Goal: Information Seeking & Learning: Find specific fact

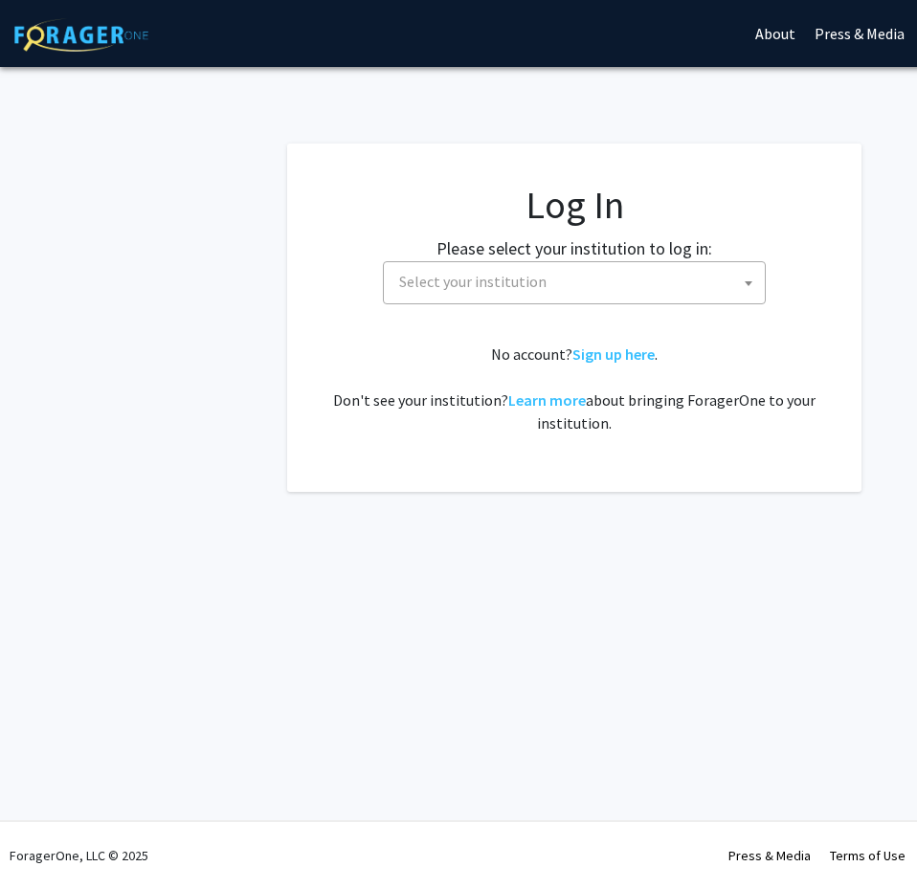
select select
click at [642, 282] on span "Select your institution" at bounding box center [577, 281] width 373 height 39
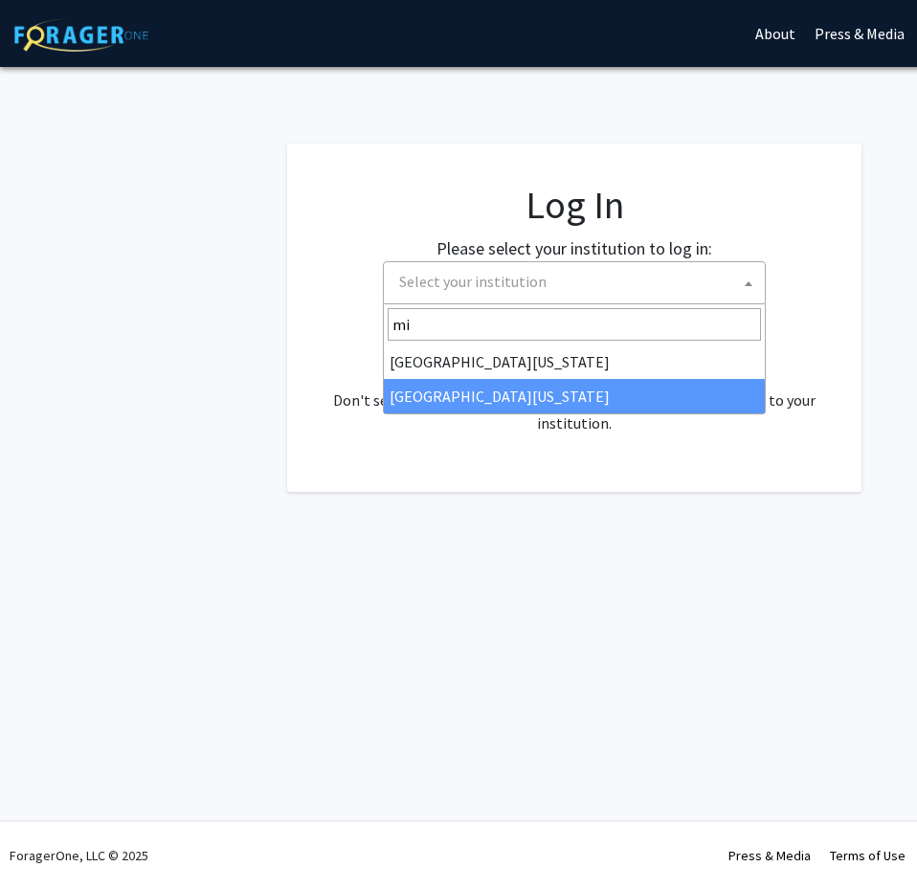
type input "mi"
select select "33"
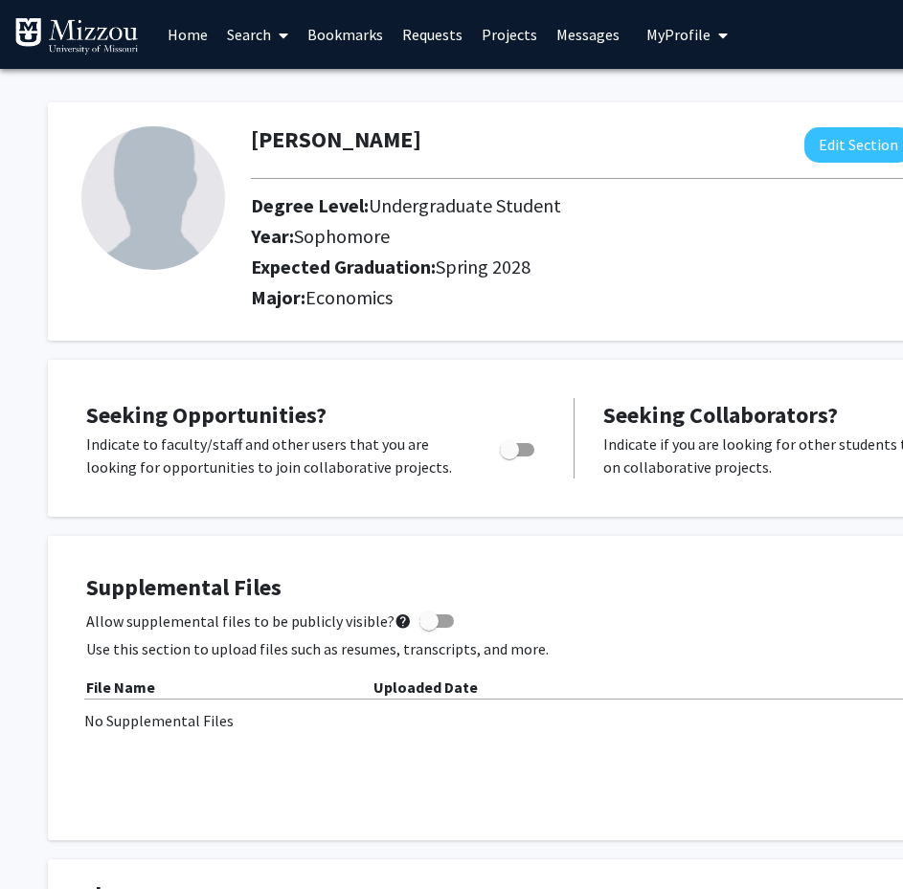
click at [123, 88] on div "[PERSON_NAME] Edit Section See Public View help Degree Level: Undergraduate Stu…" at bounding box center [574, 211] width 1053 height 257
click at [521, 451] on span "Toggle" at bounding box center [517, 449] width 34 height 13
click at [509, 457] on input "Are you actively seeking opportunities?" at bounding box center [508, 457] width 1 height 1
checkbox input "true"
drag, startPoint x: 95, startPoint y: 447, endPoint x: 390, endPoint y: 432, distance: 295.2
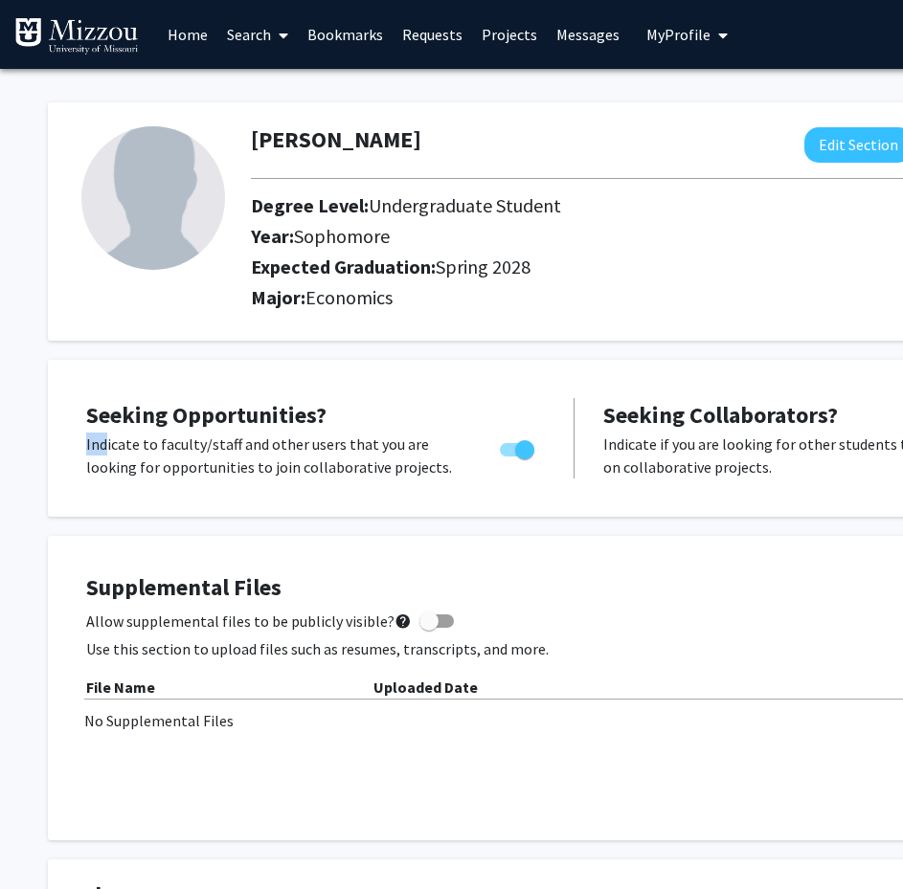
click at [390, 432] on div "Seeking Opportunities? Indicate to faculty/staff and other users that you are l…" at bounding box center [315, 438] width 459 height 80
click at [261, 31] on link "Search" at bounding box center [257, 34] width 80 height 67
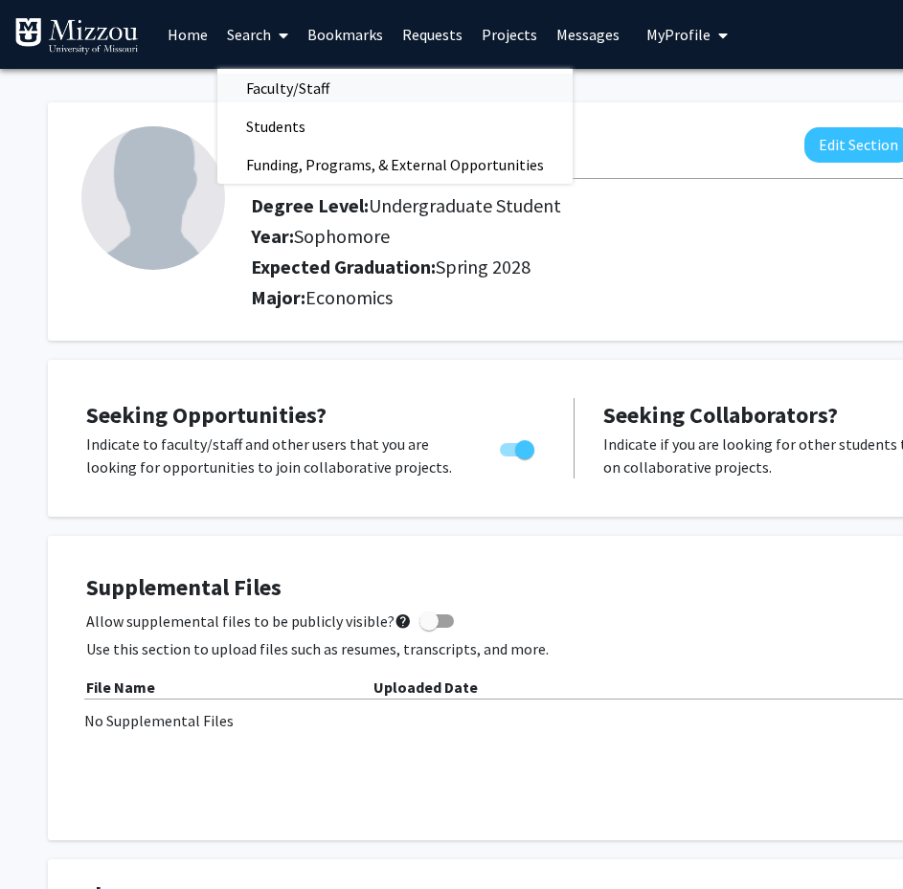
click at [290, 93] on span "Faculty/Staff" at bounding box center [287, 88] width 141 height 38
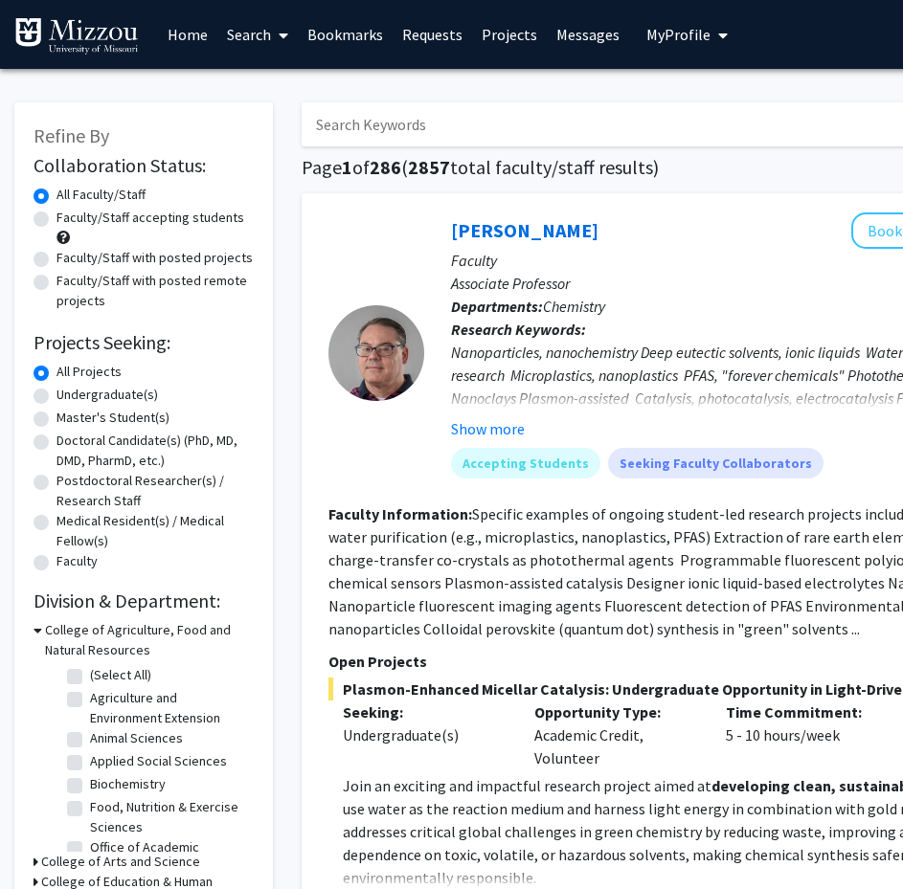
click at [369, 136] on input "Search Keywords" at bounding box center [677, 124] width 751 height 44
type input "economics"
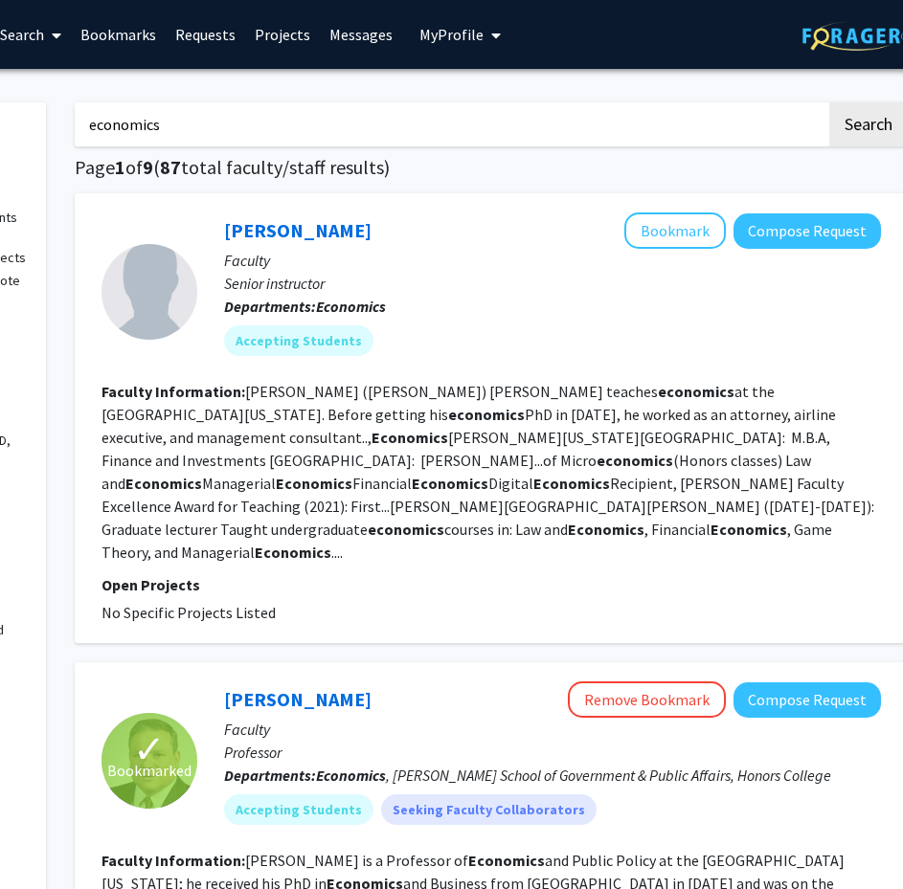
scroll to position [0, 232]
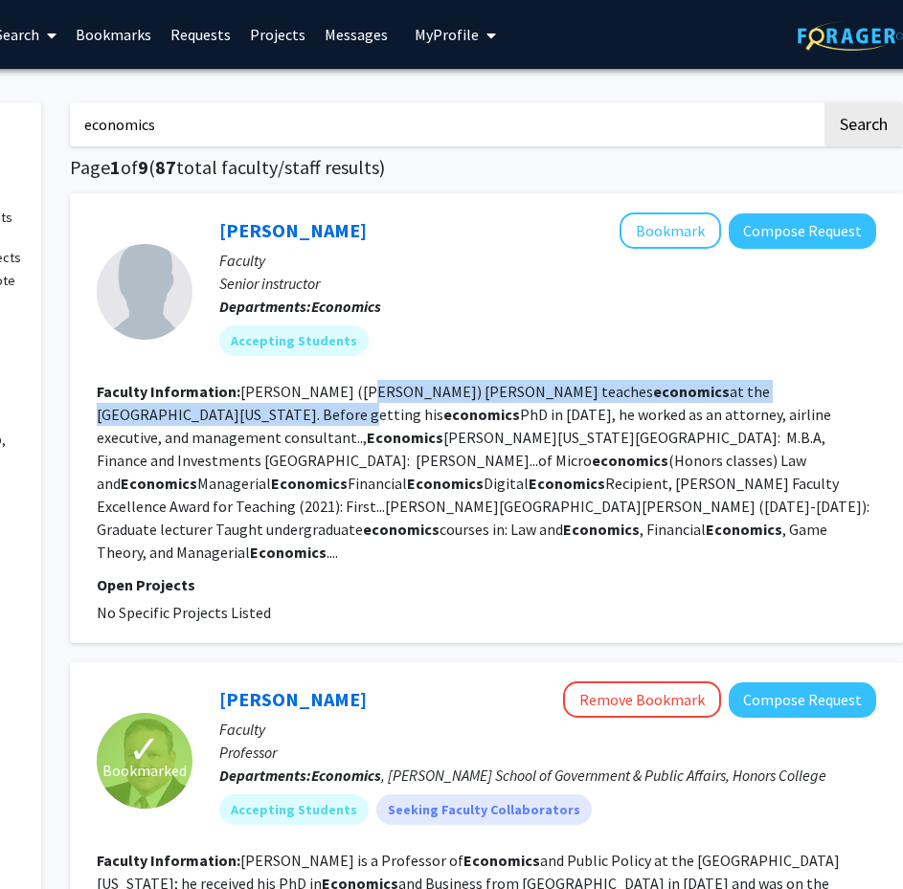
drag, startPoint x: 549, startPoint y: 405, endPoint x: 746, endPoint y: 389, distance: 196.9
click at [746, 389] on fg-read-more "[PERSON_NAME] ([PERSON_NAME]) [PERSON_NAME] teaches economics at the [GEOGRAPHI…" at bounding box center [484, 472] width 775 height 180
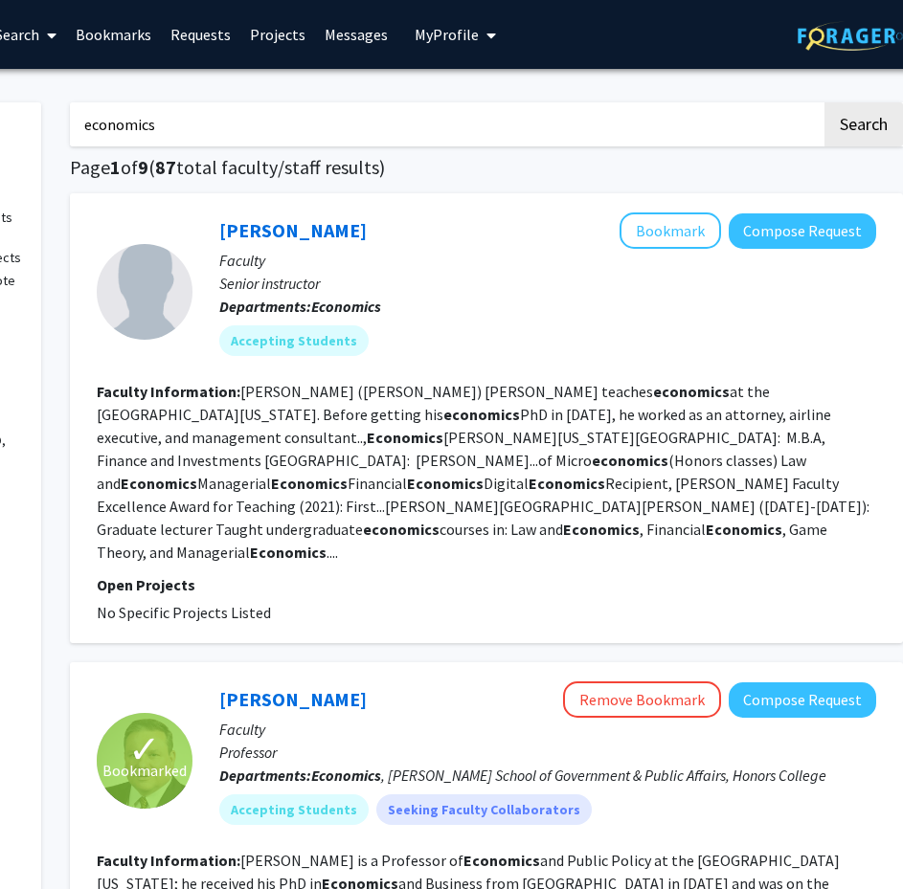
click at [316, 429] on fg-read-more "[PERSON_NAME] ([PERSON_NAME]) [PERSON_NAME] teaches economics at the [GEOGRAPHI…" at bounding box center [484, 472] width 775 height 180
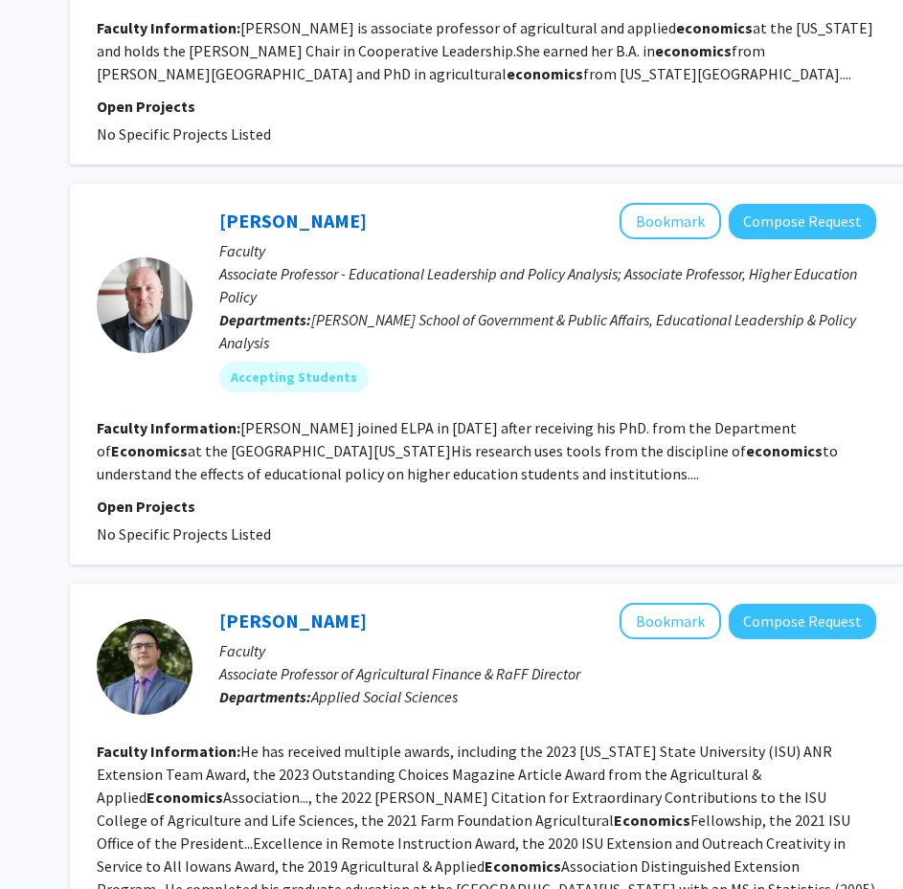
scroll to position [2010, 232]
